Goal: Transaction & Acquisition: Purchase product/service

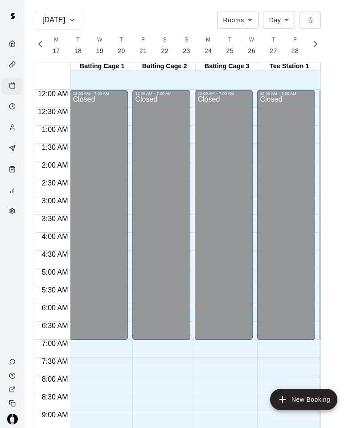
click at [16, 82] on div "Calendar" at bounding box center [12, 86] width 21 height 17
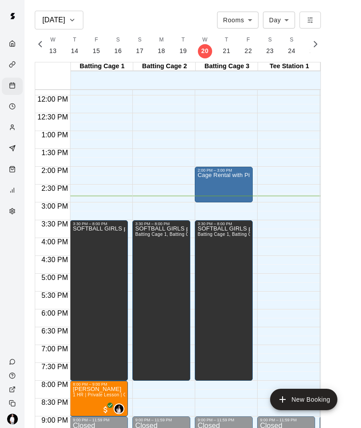
click at [324, 404] on button "New Booking" at bounding box center [303, 399] width 67 height 21
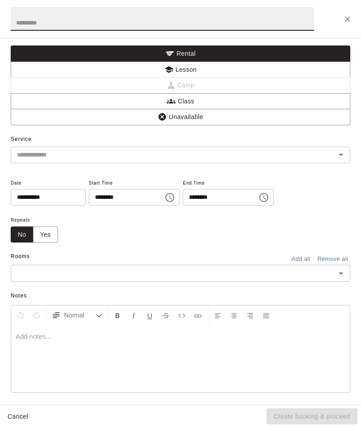
click at [350, 12] on button "Close" at bounding box center [348, 19] width 16 height 16
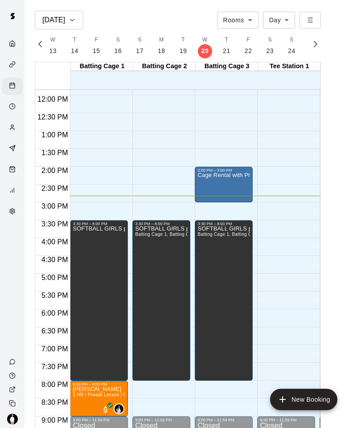
click at [13, 87] on icon "Calendar" at bounding box center [12, 85] width 7 height 7
click at [18, 170] on div "Retail" at bounding box center [14, 170] width 11 height 8
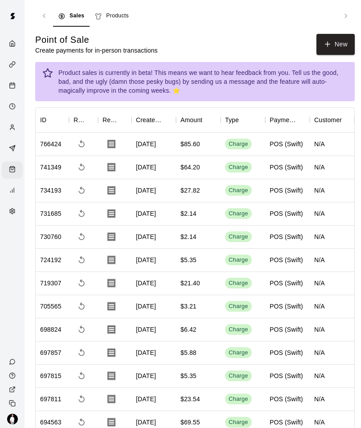
click at [343, 40] on button "New" at bounding box center [336, 44] width 38 height 21
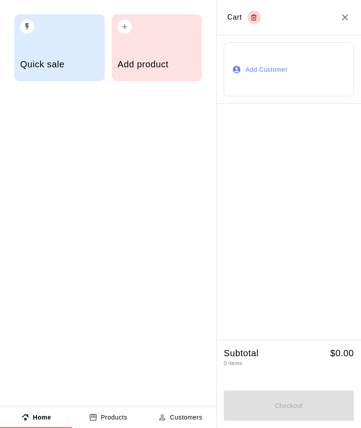
click at [54, 37] on div "Quick sale" at bounding box center [59, 47] width 91 height 67
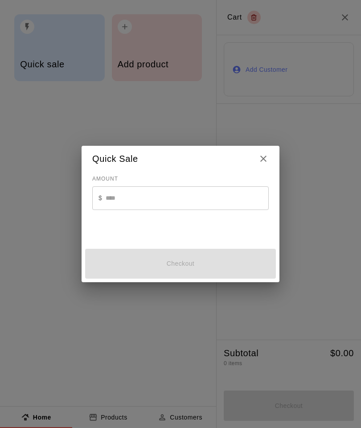
click at [195, 189] on input "text" at bounding box center [187, 198] width 163 height 24
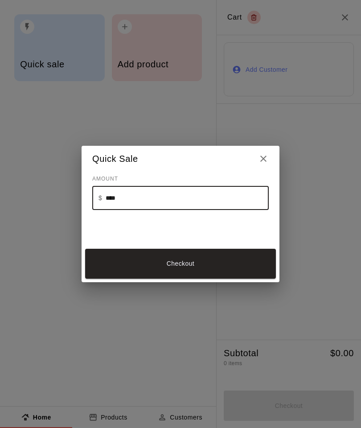
type input "*****"
click at [228, 271] on button "Checkout" at bounding box center [180, 264] width 191 height 30
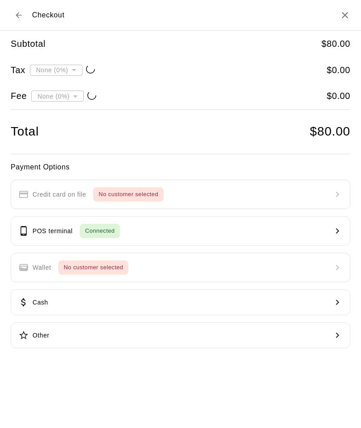
type input "**********"
click at [341, 233] on icon "button" at bounding box center [337, 231] width 11 height 11
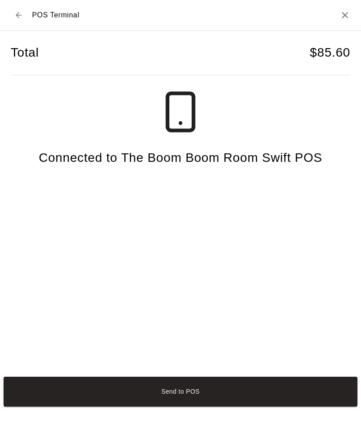
click at [160, 407] on button "Send to POS" at bounding box center [181, 392] width 354 height 30
